Goal: Information Seeking & Learning: Learn about a topic

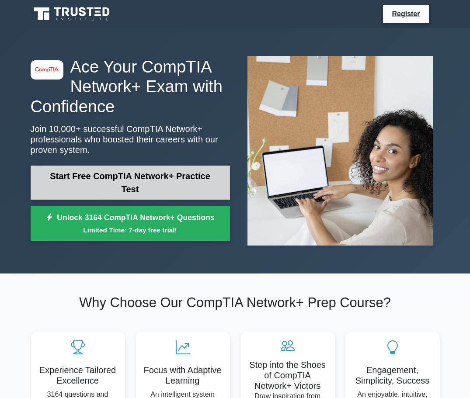
click at [130, 193] on link "Start Free CompTIA Network+ Practice Test" at bounding box center [130, 183] width 199 height 34
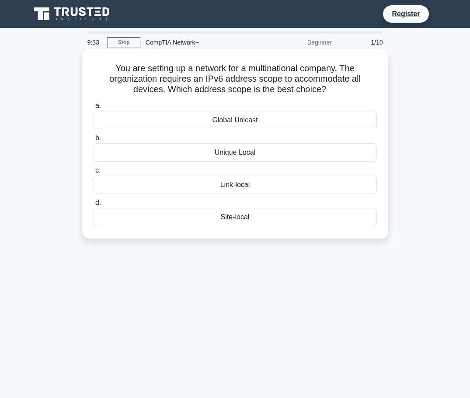
click at [231, 122] on div "Global Unicast" at bounding box center [235, 120] width 283 height 18
click at [94, 109] on input "a. Global Unicast" at bounding box center [94, 106] width 0 height 6
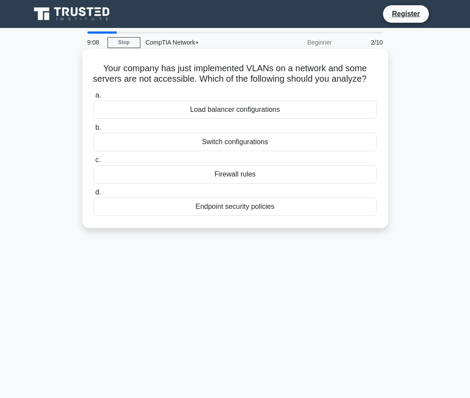
click at [224, 151] on div "Switch configurations" at bounding box center [235, 142] width 283 height 18
click at [94, 131] on input "b. Switch configurations" at bounding box center [94, 128] width 0 height 6
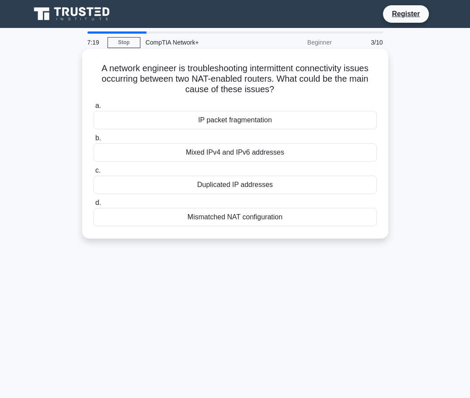
click at [221, 119] on div "IP packet fragmentation" at bounding box center [235, 120] width 283 height 18
click at [94, 109] on input "a. IP packet fragmentation" at bounding box center [94, 106] width 0 height 6
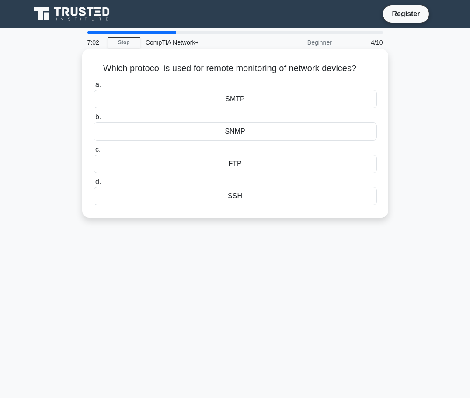
click at [234, 99] on div "SMTP" at bounding box center [235, 99] width 283 height 18
click at [94, 88] on input "a. SMTP" at bounding box center [94, 85] width 0 height 6
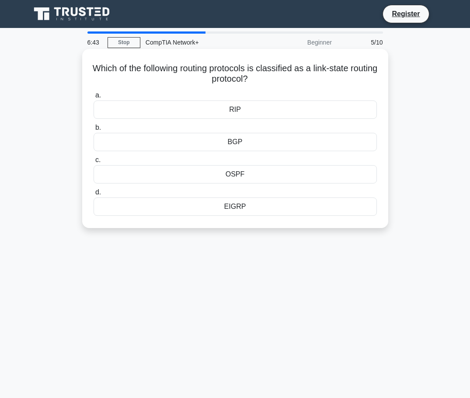
click at [240, 143] on div "BGP" at bounding box center [235, 142] width 283 height 18
click at [94, 131] on input "b. BGP" at bounding box center [94, 128] width 0 height 6
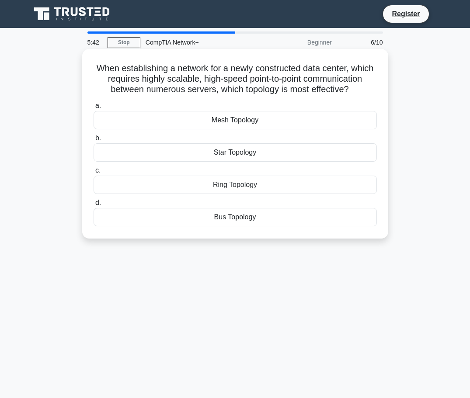
click at [249, 122] on div "Mesh Topology" at bounding box center [235, 120] width 283 height 18
click at [94, 109] on input "a. Mesh Topology" at bounding box center [94, 106] width 0 height 6
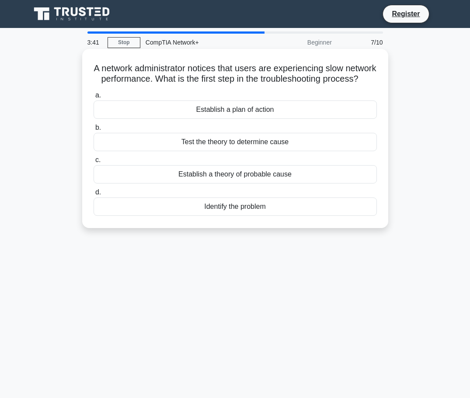
click at [229, 151] on div "Test the theory to determine cause" at bounding box center [235, 142] width 283 height 18
click at [94, 131] on input "b. Test the theory to determine cause" at bounding box center [94, 128] width 0 height 6
